Goal: Navigation & Orientation: Find specific page/section

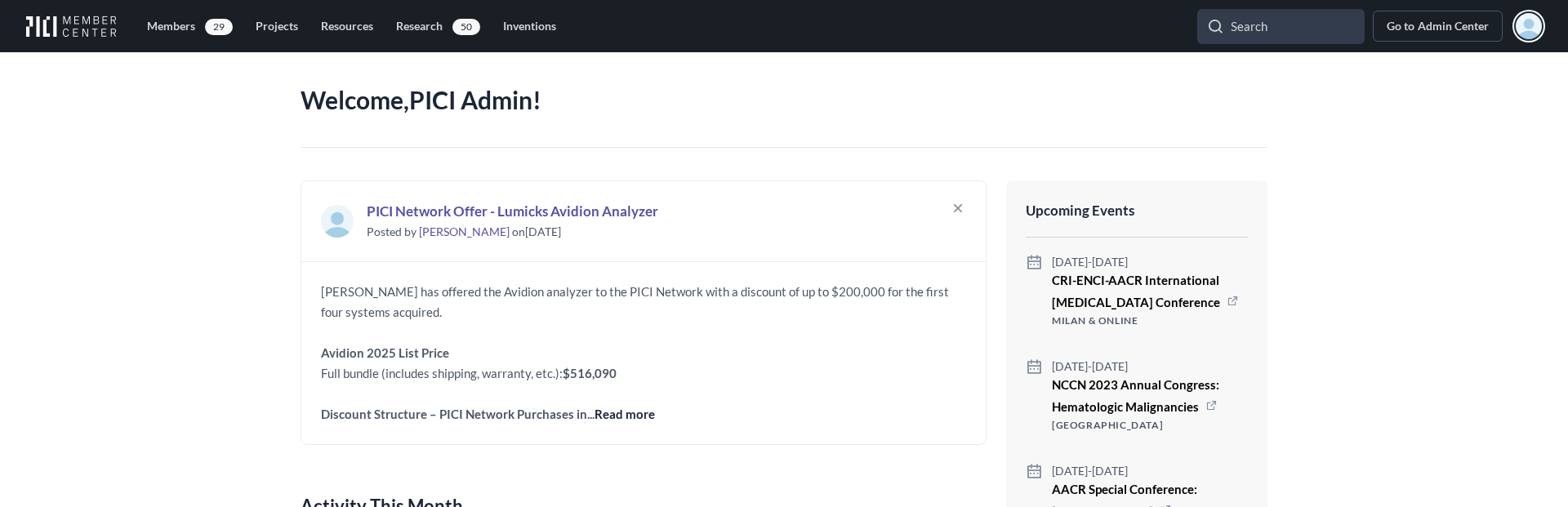
click at [1529, 23] on img "button" at bounding box center [1529, 26] width 26 height 26
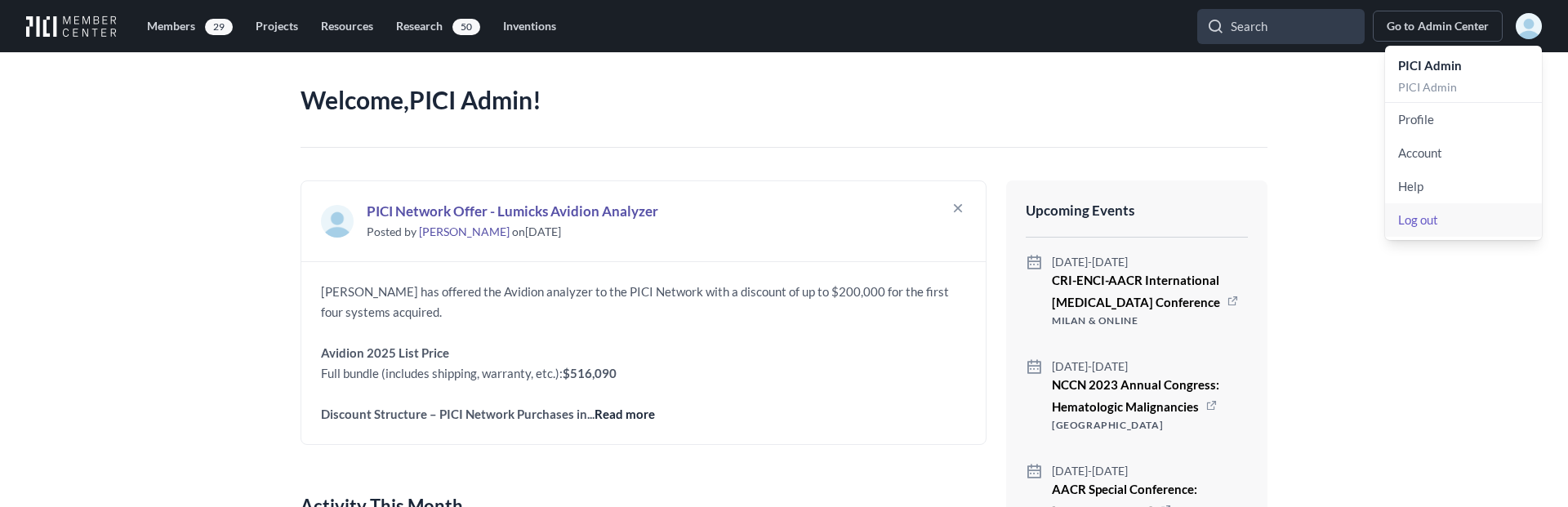
click at [1438, 222] on link "Log out" at bounding box center [1464, 220] width 157 height 34
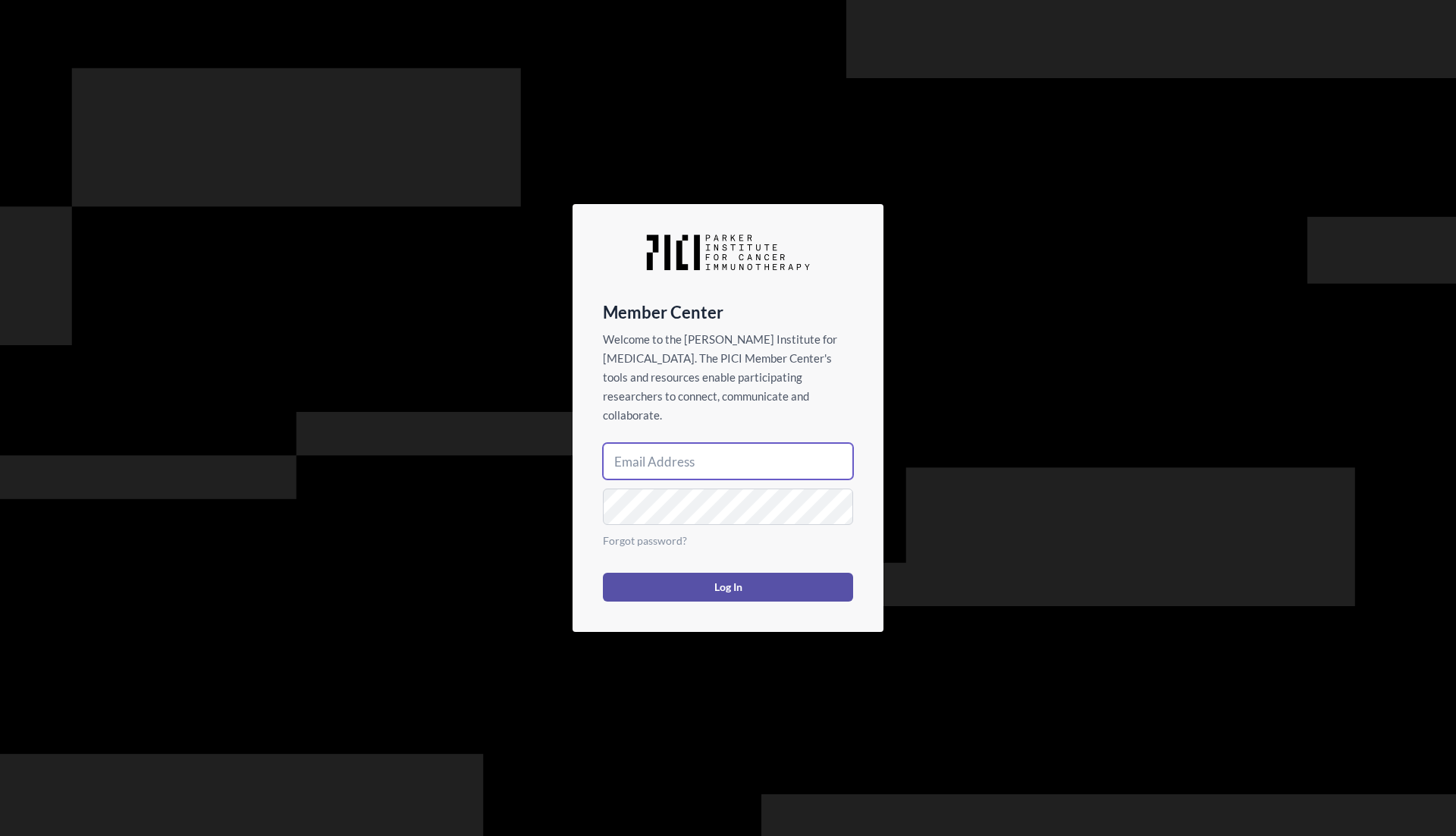
type input "mike@able.co"
click at [701, 573] on button "Log In" at bounding box center [728, 587] width 251 height 29
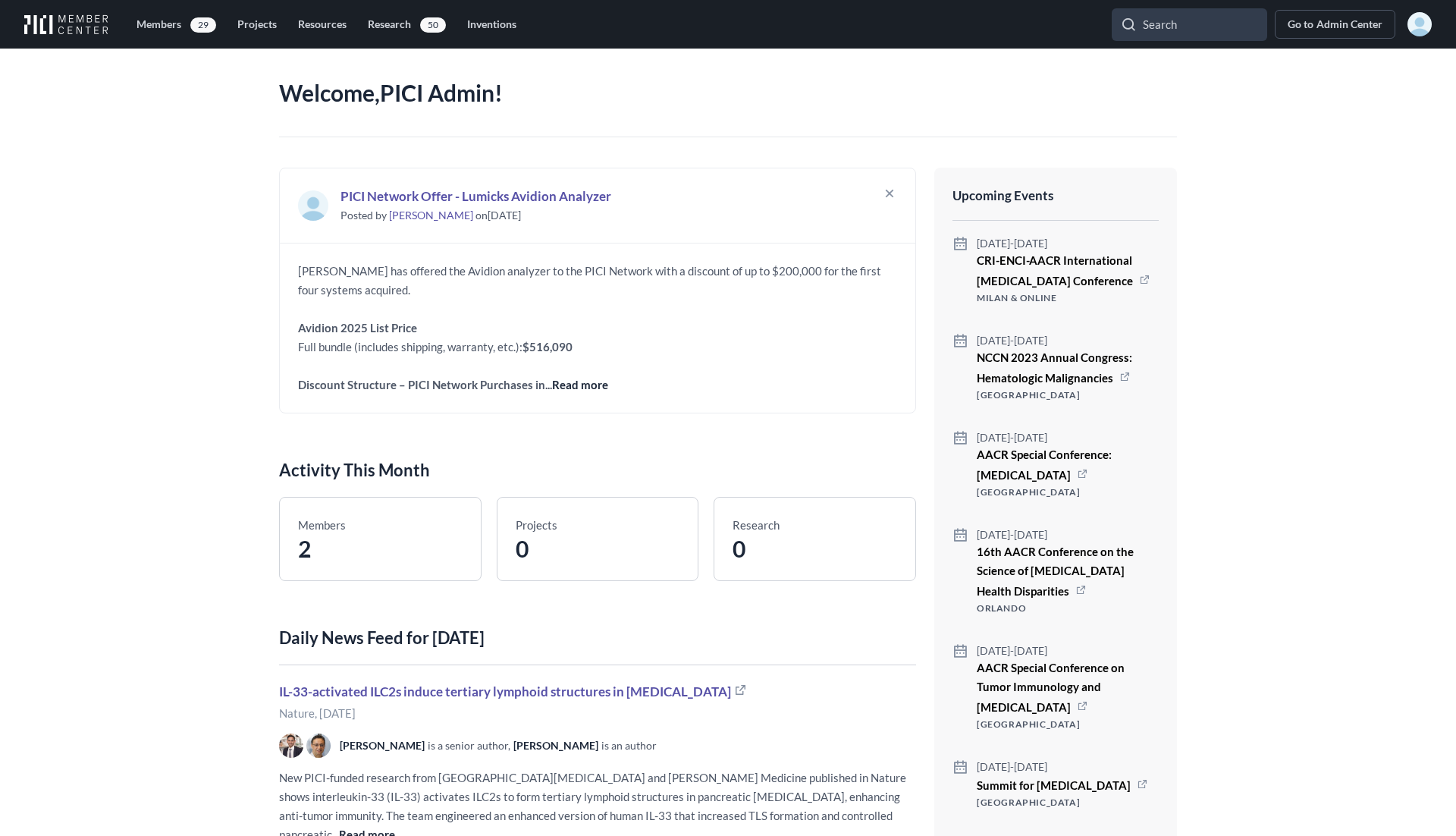
click at [88, 30] on img at bounding box center [66, 24] width 84 height 20
click at [1412, 22] on img "button" at bounding box center [1420, 24] width 24 height 24
click at [748, 129] on header "Welcome, PICI Admin !" at bounding box center [728, 93] width 898 height 89
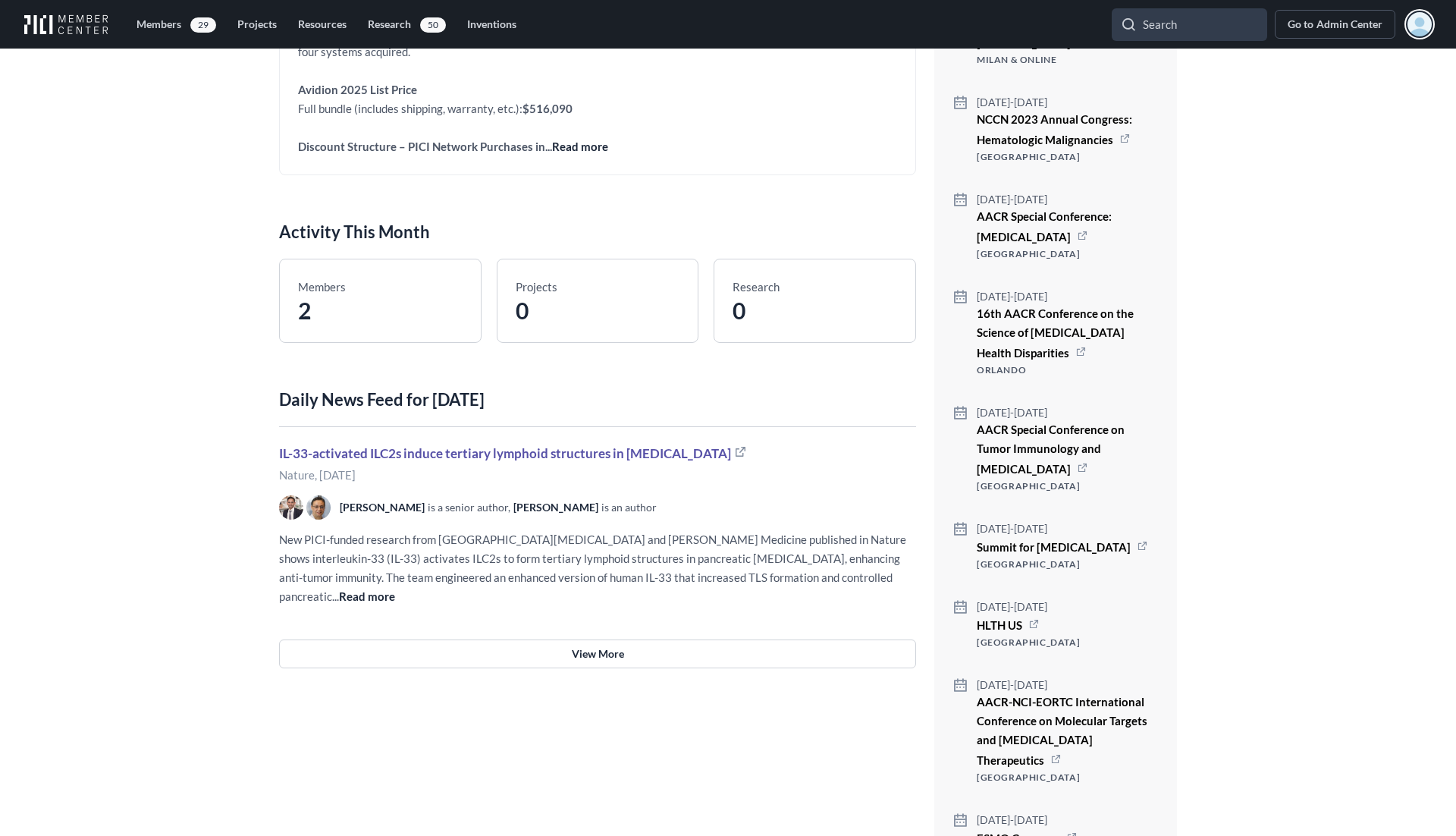
scroll to position [239, 0]
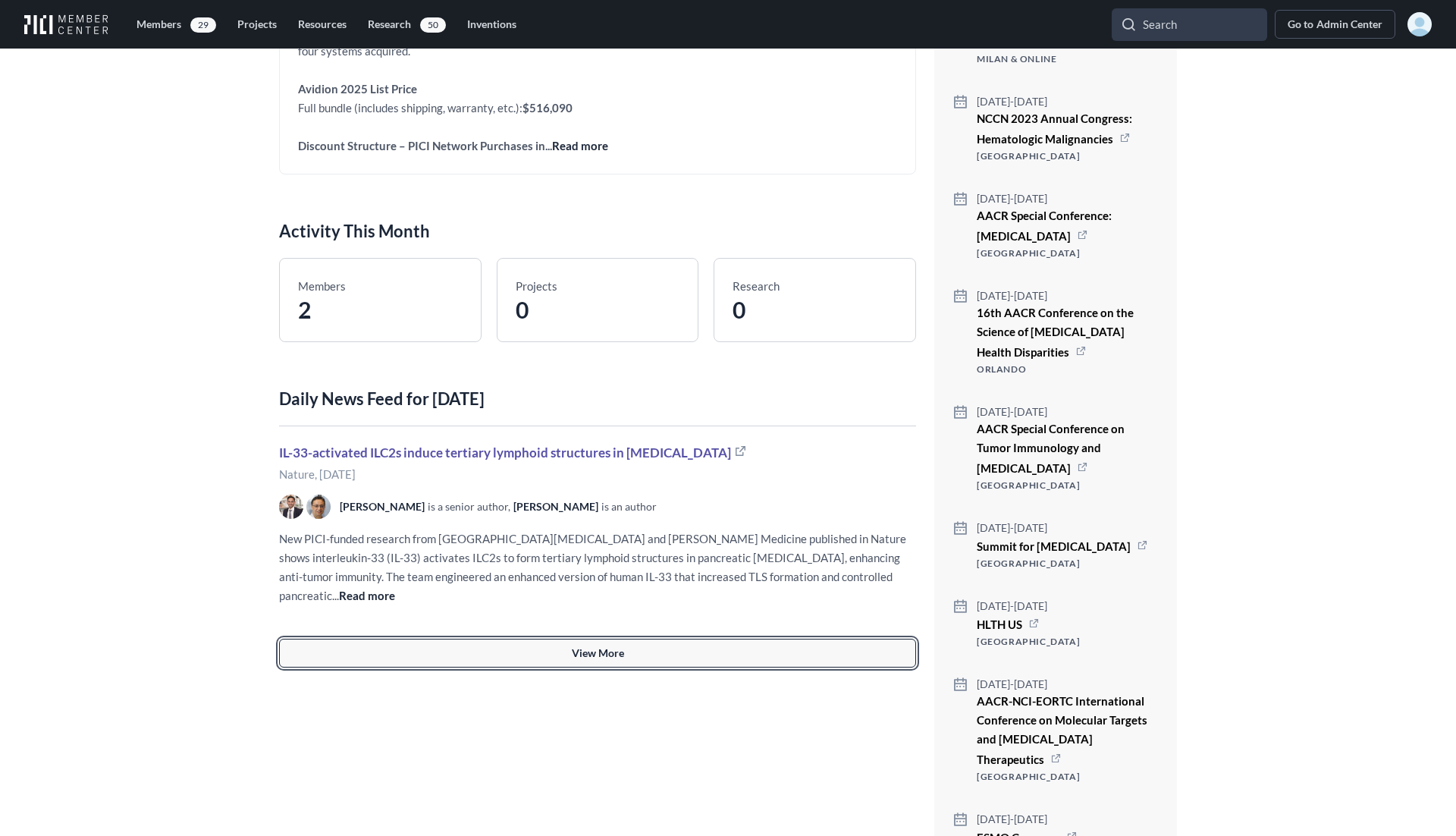
click at [597, 638] on link "View More" at bounding box center [598, 653] width 638 height 29
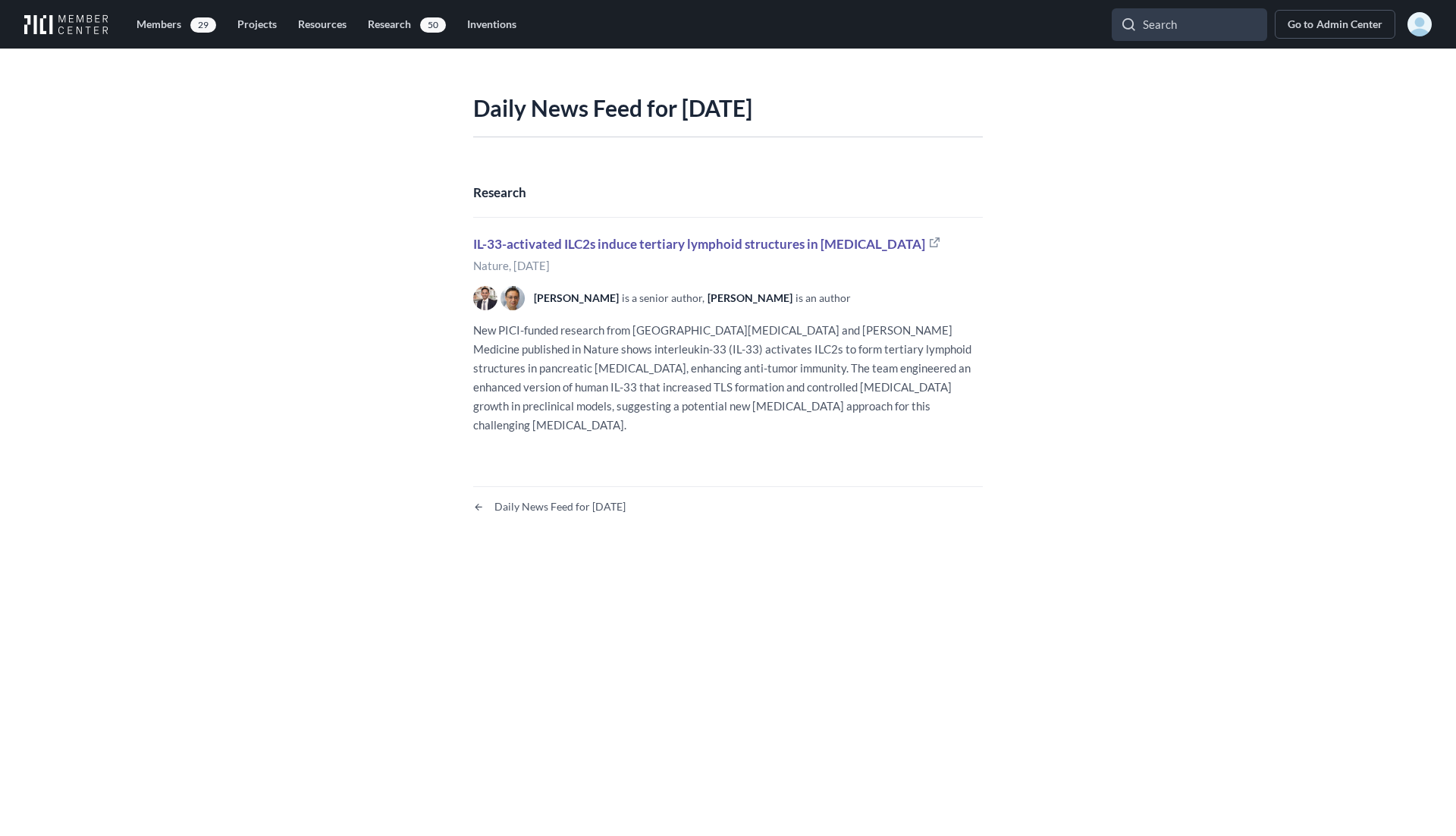
click at [484, 499] on div "Daily News Feed for [DATE]" at bounding box center [549, 506] width 152 height 15
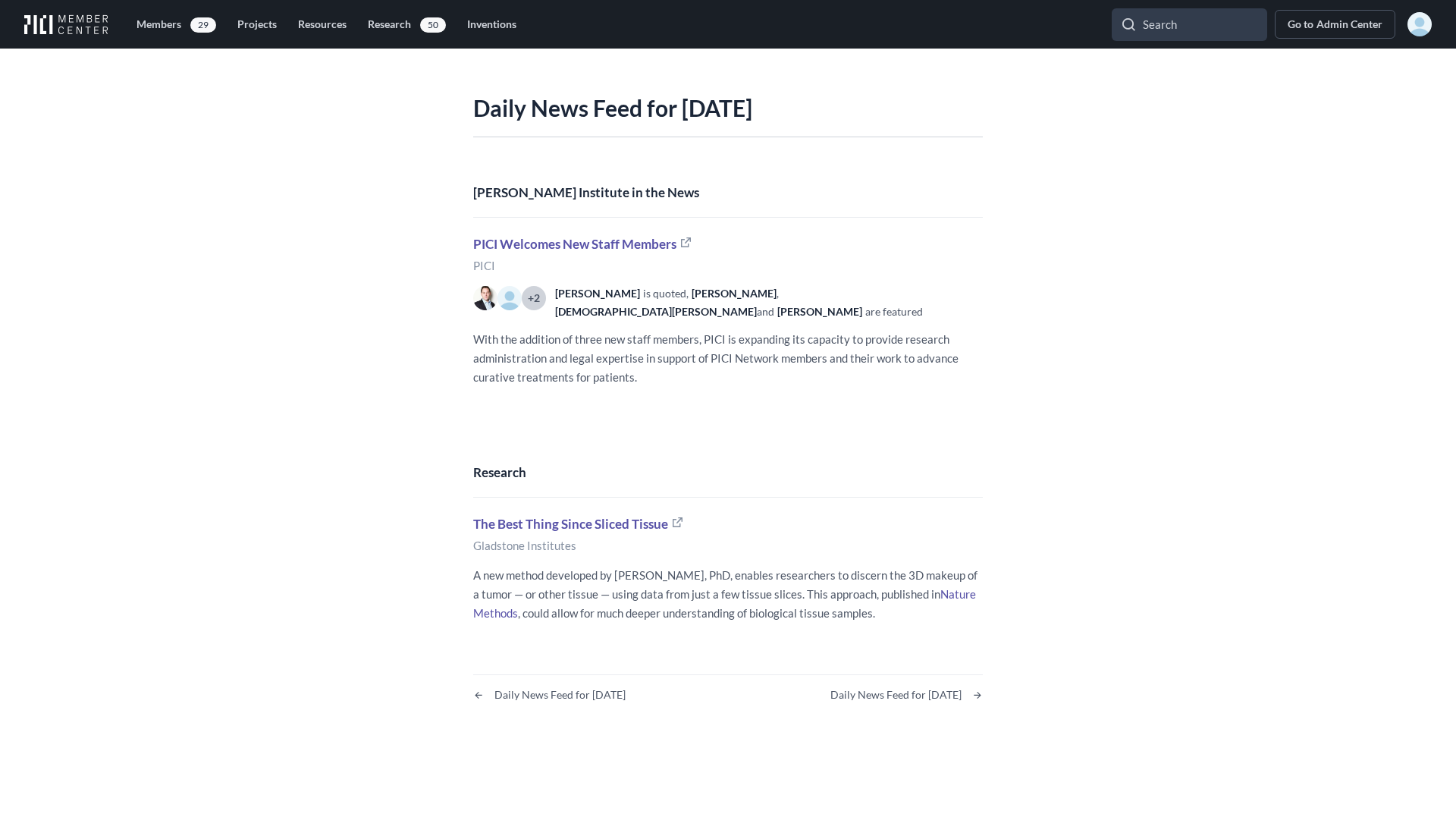
click at [93, 22] on img at bounding box center [66, 24] width 84 height 20
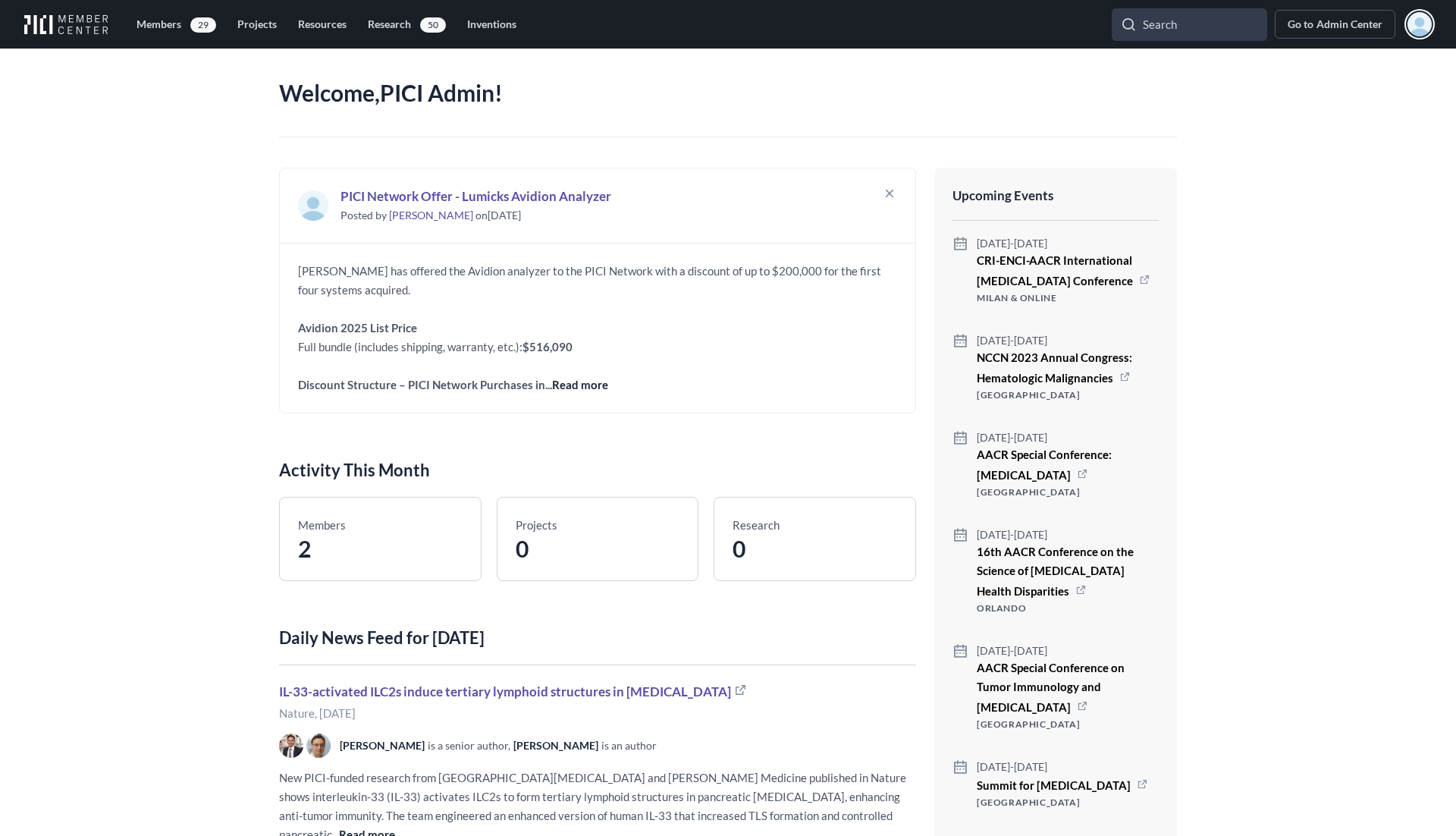
click at [1426, 28] on img "button" at bounding box center [1420, 24] width 24 height 24
click at [1320, 30] on span "Admin Center" at bounding box center [1349, 24] width 66 height 15
